Goal: Check status

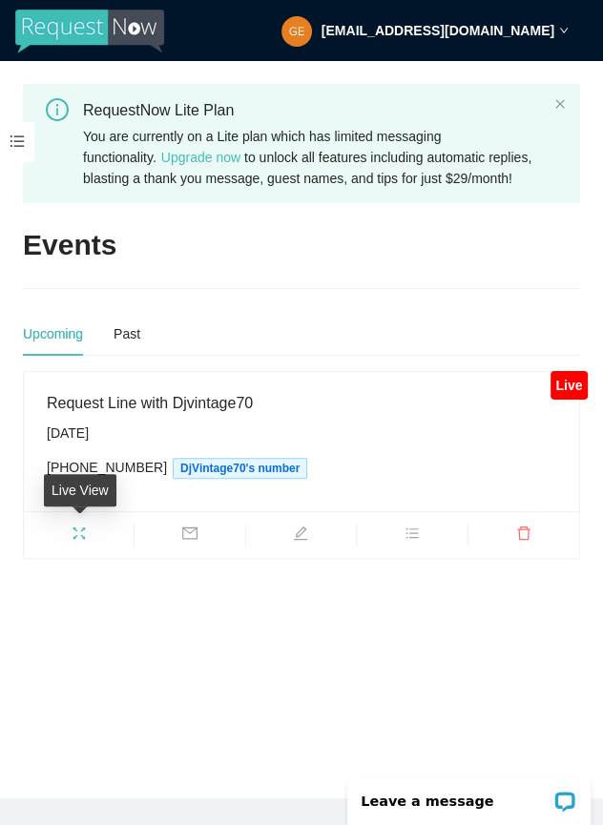
click at [80, 533] on icon "fullscreen" at bounding box center [79, 533] width 15 height 15
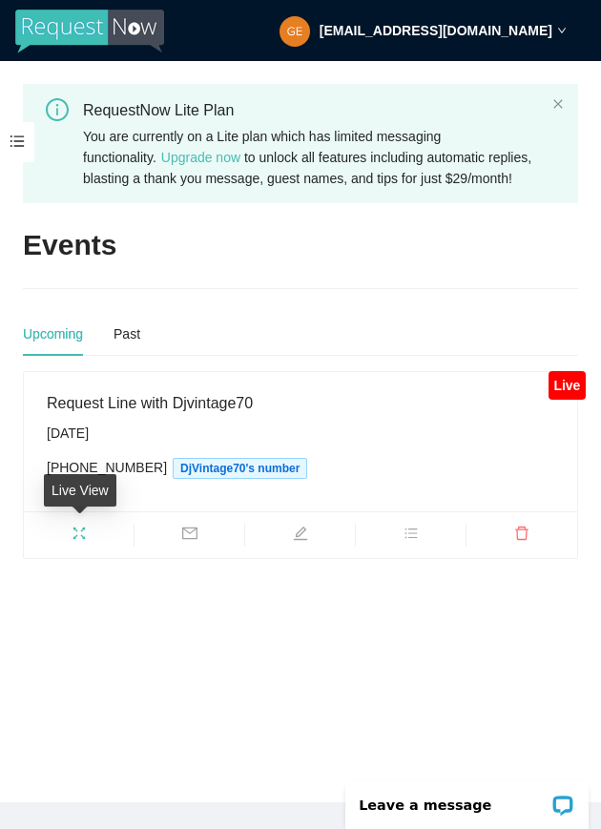
click at [76, 531] on icon "fullscreen" at bounding box center [79, 533] width 12 height 12
